Goal: Browse casually

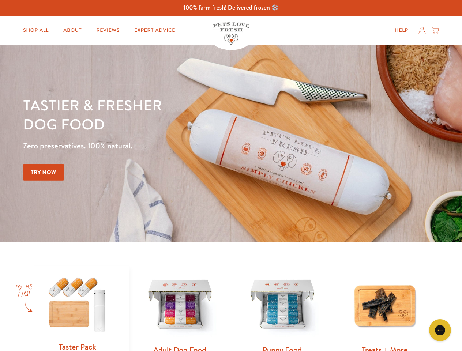
click at [231, 175] on div "Tastier & fresher dog food Zero preservatives. 100% natural. Try Now" at bounding box center [161, 143] width 277 height 97
click at [440, 330] on icon "Gorgias live chat" at bounding box center [439, 329] width 7 height 7
